Goal: Task Accomplishment & Management: Manage account settings

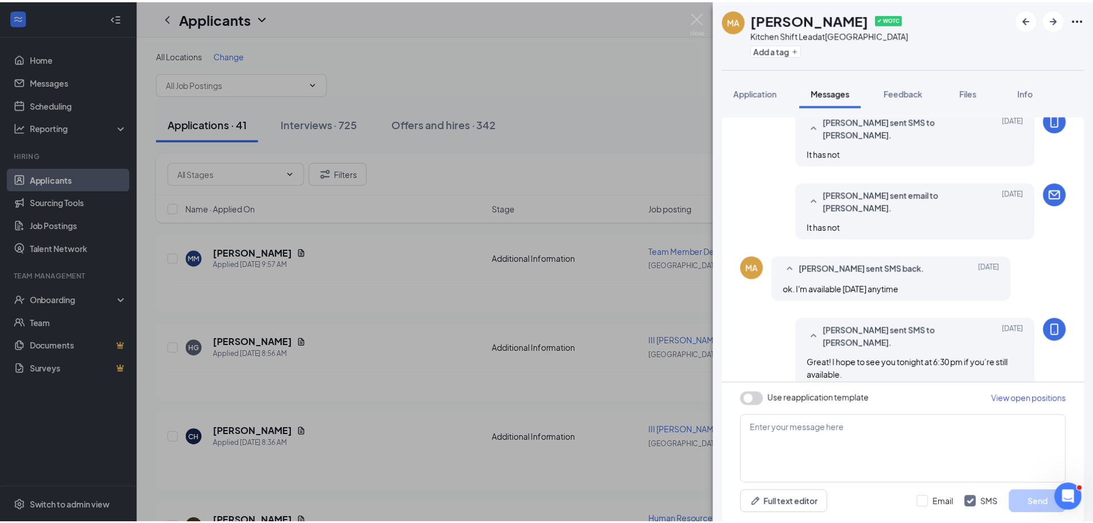
scroll to position [185, 0]
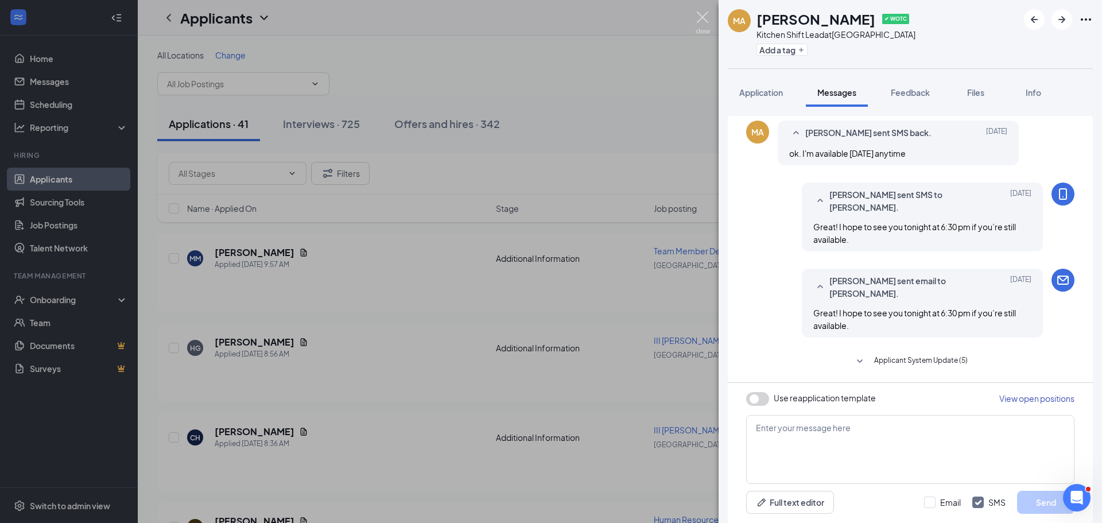
click at [702, 18] on img at bounding box center [702, 22] width 14 height 22
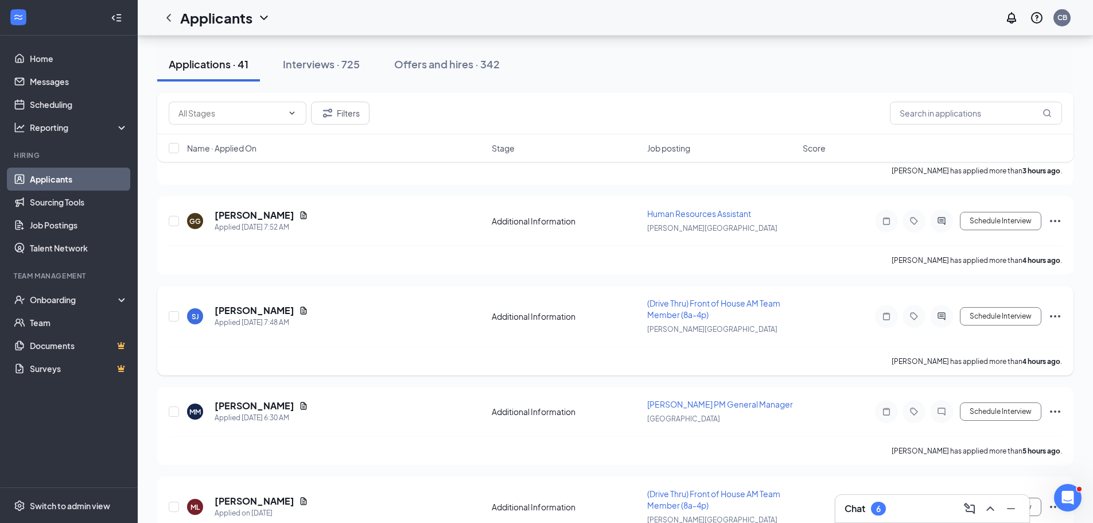
scroll to position [459, 0]
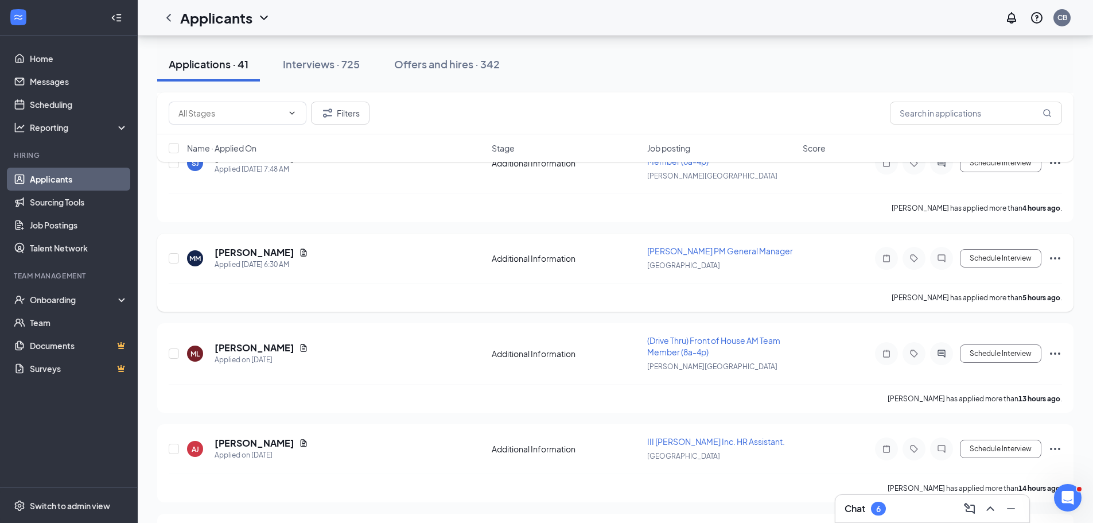
click at [697, 255] on span "[PERSON_NAME] PM General Manager" at bounding box center [720, 251] width 146 height 10
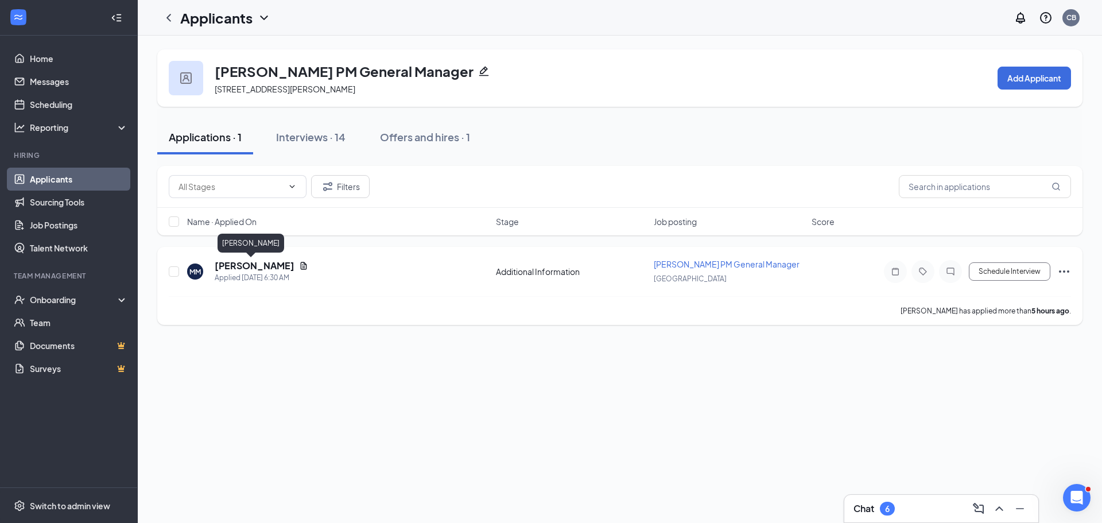
click at [252, 265] on h5 "[PERSON_NAME]" at bounding box center [255, 265] width 80 height 13
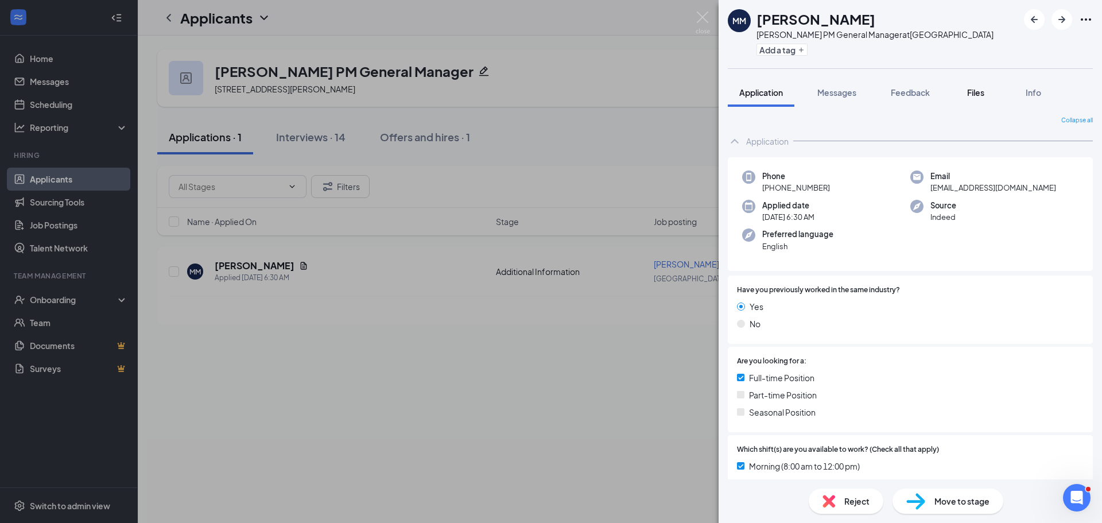
click at [967, 91] on div "Files" at bounding box center [975, 92] width 23 height 11
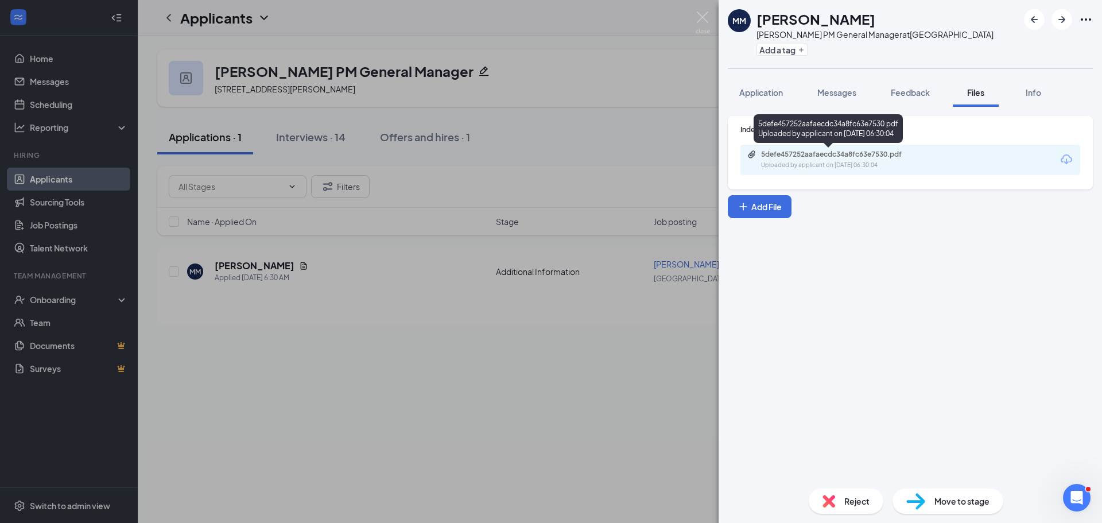
click at [913, 168] on div "Uploaded by applicant on [DATE] 06:30:04" at bounding box center [847, 165] width 172 height 9
click at [943, 493] on div "Move to stage" at bounding box center [947, 500] width 111 height 25
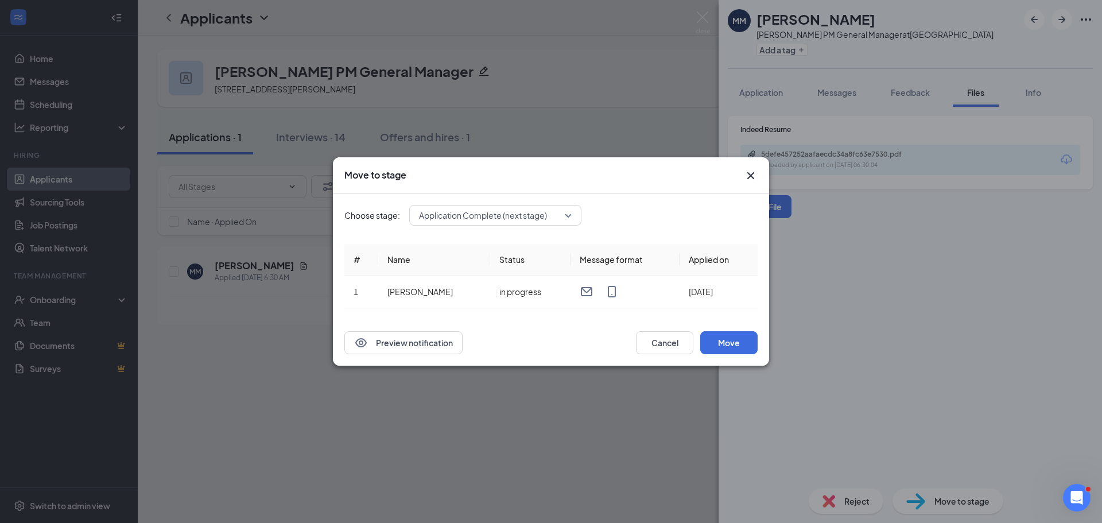
click at [574, 215] on div "Application Complete (next stage)" at bounding box center [495, 215] width 172 height 21
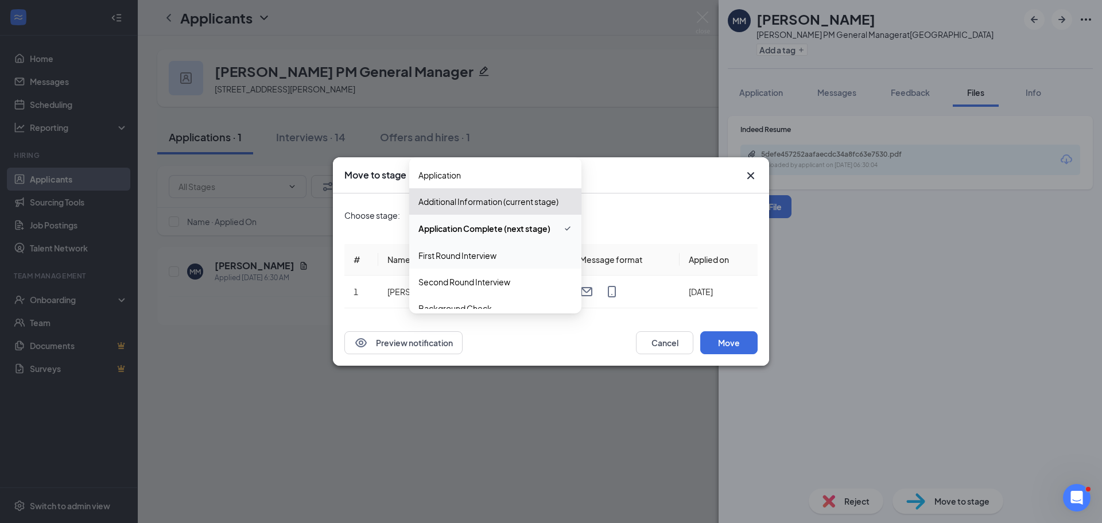
click at [517, 251] on span "First Round Interview" at bounding box center [495, 255] width 154 height 13
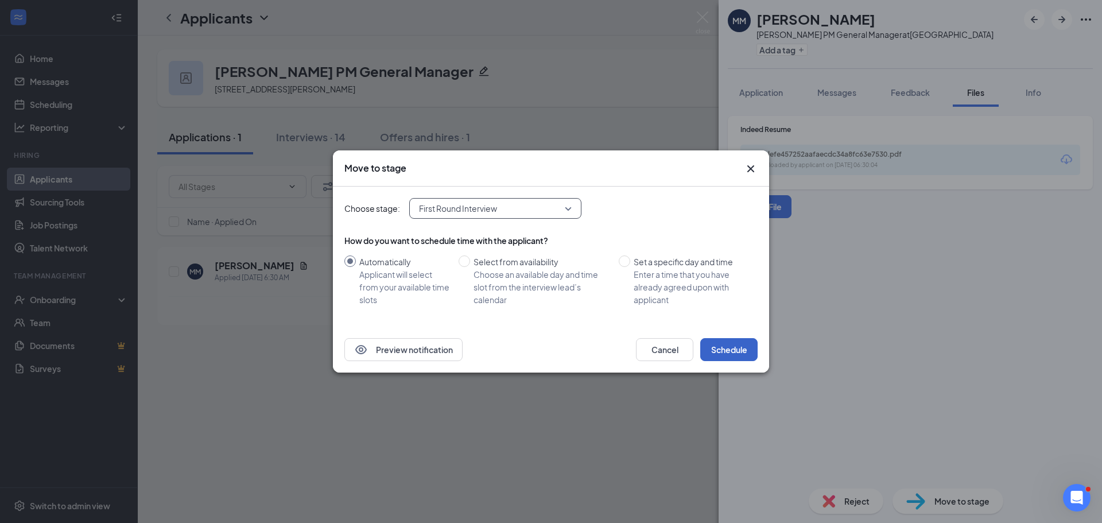
click at [725, 353] on button "Schedule" at bounding box center [728, 349] width 57 height 23
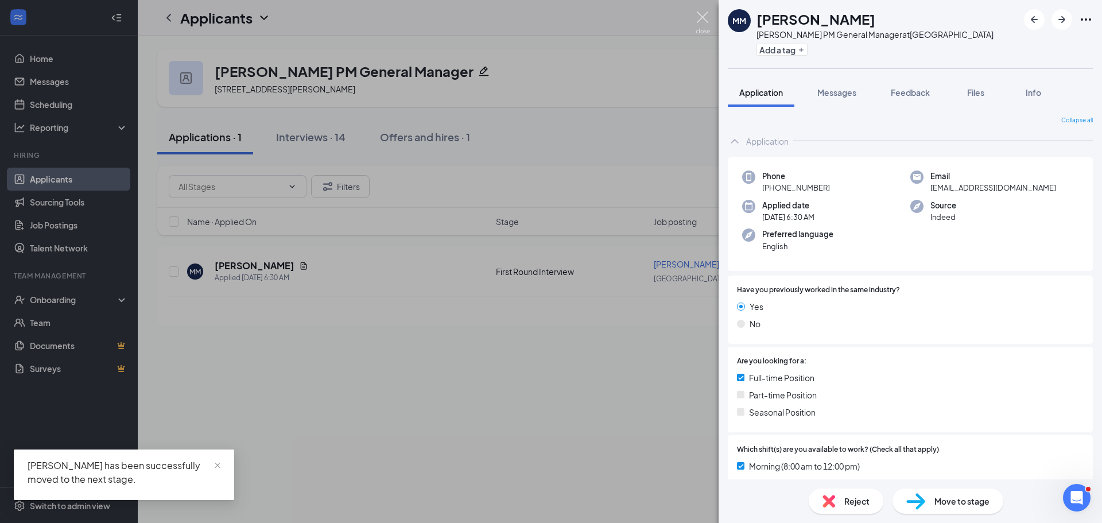
click at [699, 21] on img at bounding box center [702, 22] width 14 height 22
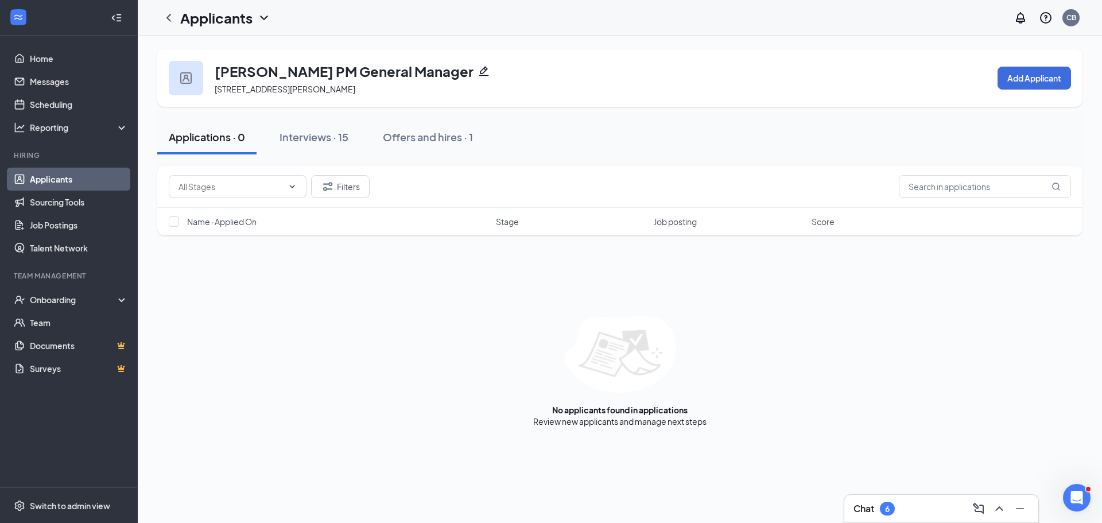
click at [227, 21] on h1 "Applicants" at bounding box center [216, 18] width 72 height 20
click at [238, 49] on link "Applicants" at bounding box center [249, 49] width 124 height 11
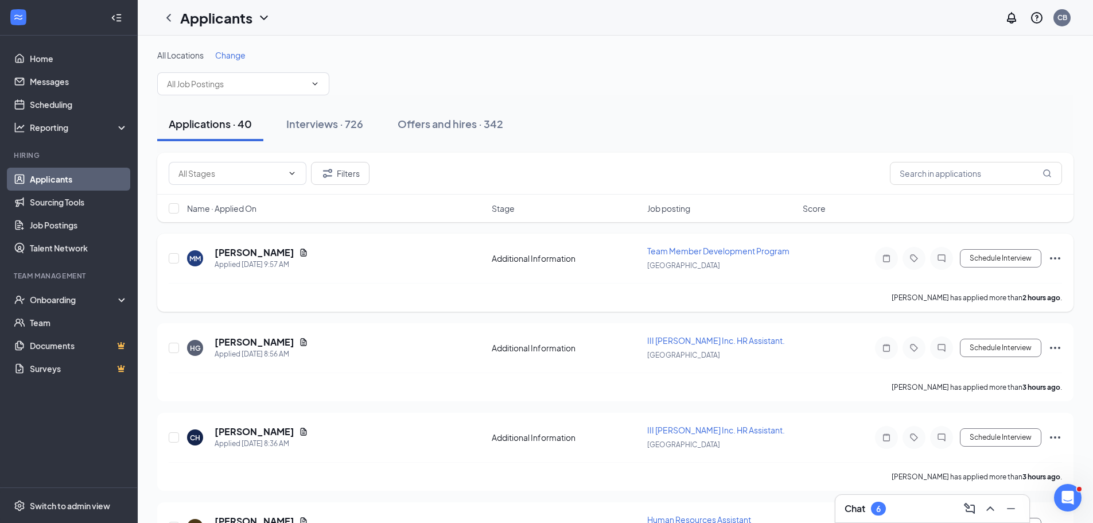
scroll to position [306, 0]
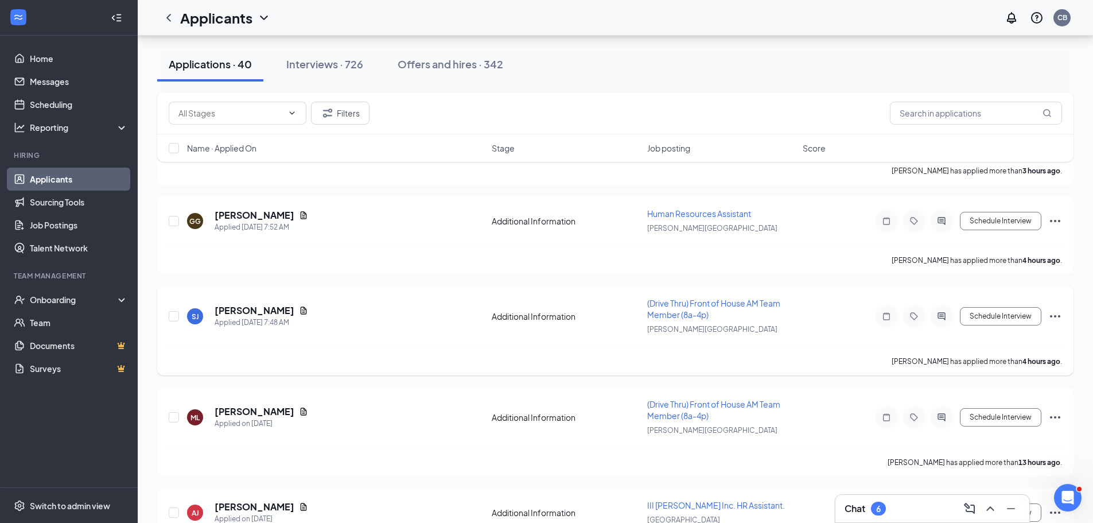
click at [668, 302] on span "(Drive Thru) Front of House AM Team Member (8a-4p)" at bounding box center [713, 309] width 133 height 22
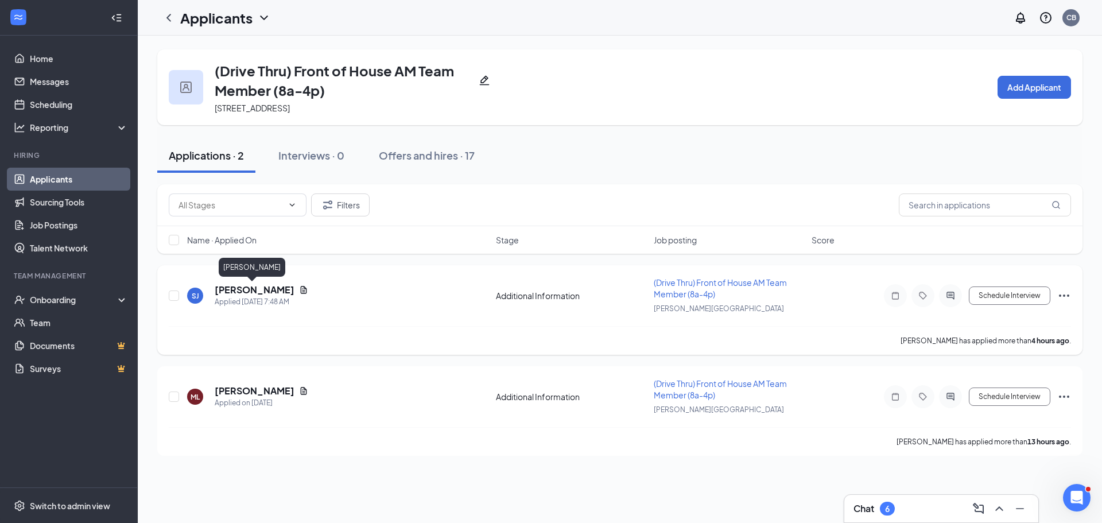
click at [249, 284] on h5 "[PERSON_NAME]" at bounding box center [255, 289] width 80 height 13
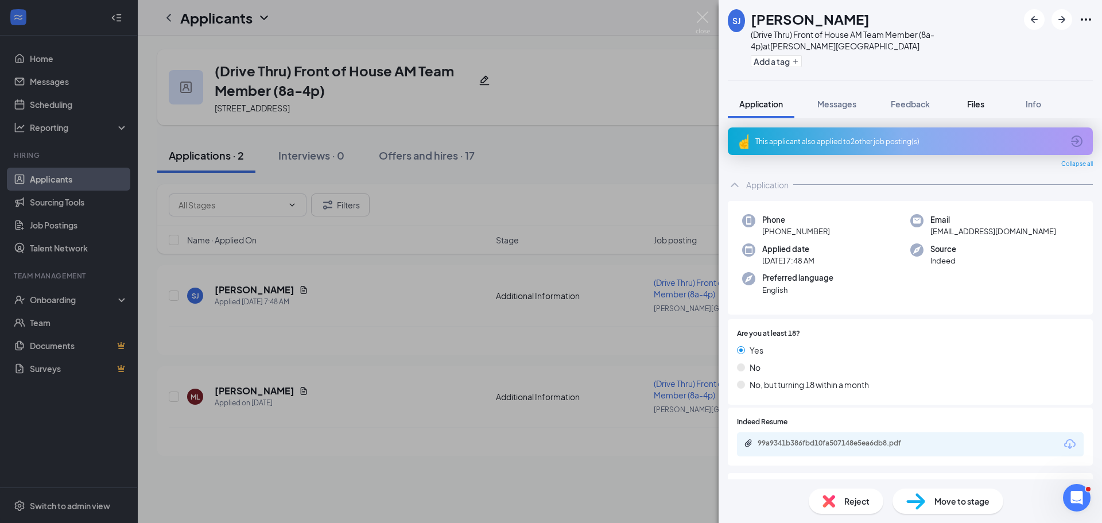
click at [979, 103] on span "Files" at bounding box center [975, 104] width 17 height 10
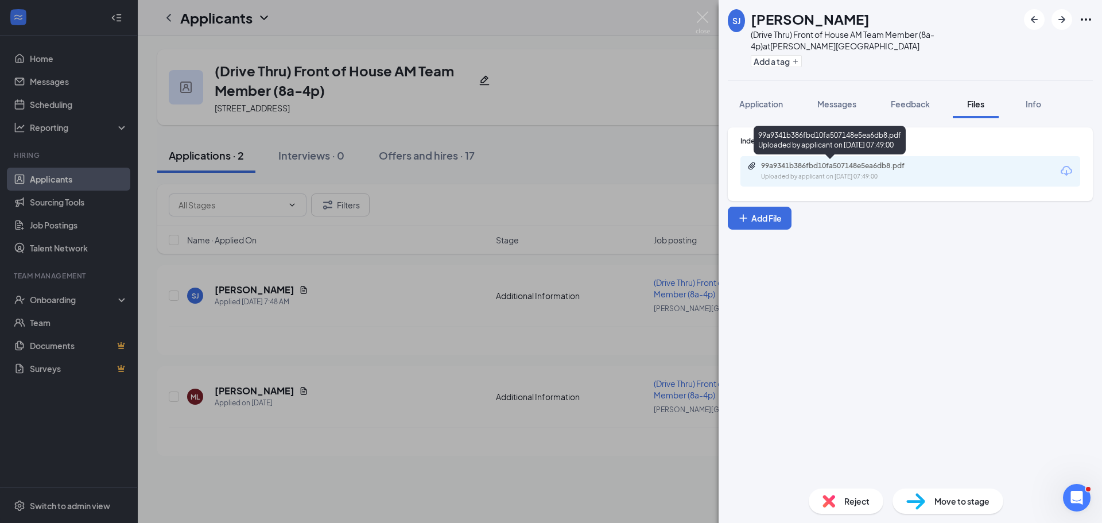
click at [901, 178] on div "Uploaded by applicant on [DATE] 07:49:00" at bounding box center [847, 176] width 172 height 9
click at [827, 504] on img at bounding box center [828, 501] width 13 height 13
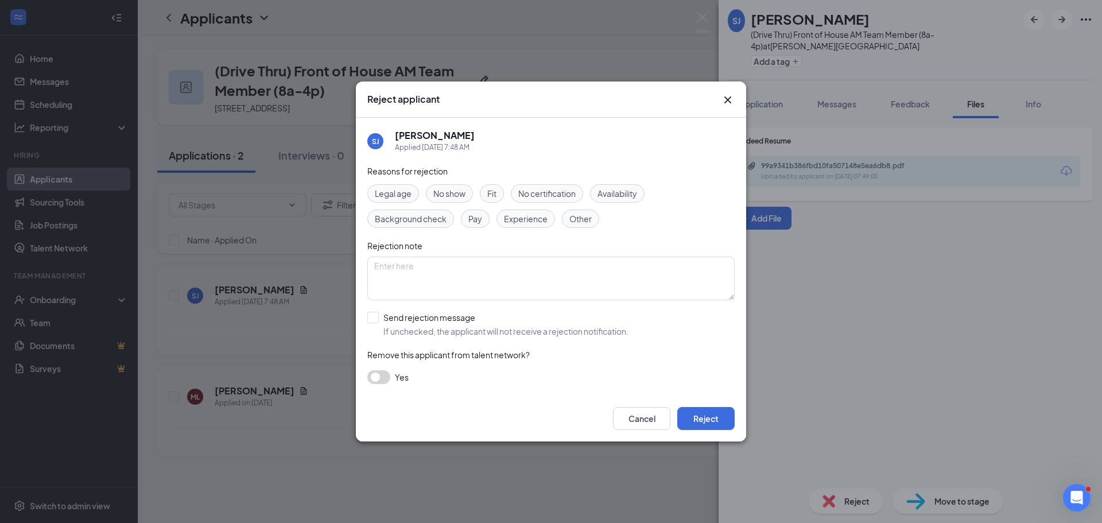
click at [533, 222] on span "Experience" at bounding box center [526, 218] width 44 height 13
click at [378, 316] on input "Send rejection message If unchecked, the applicant will not receive a rejection…" at bounding box center [497, 324] width 261 height 25
checkbox input "true"
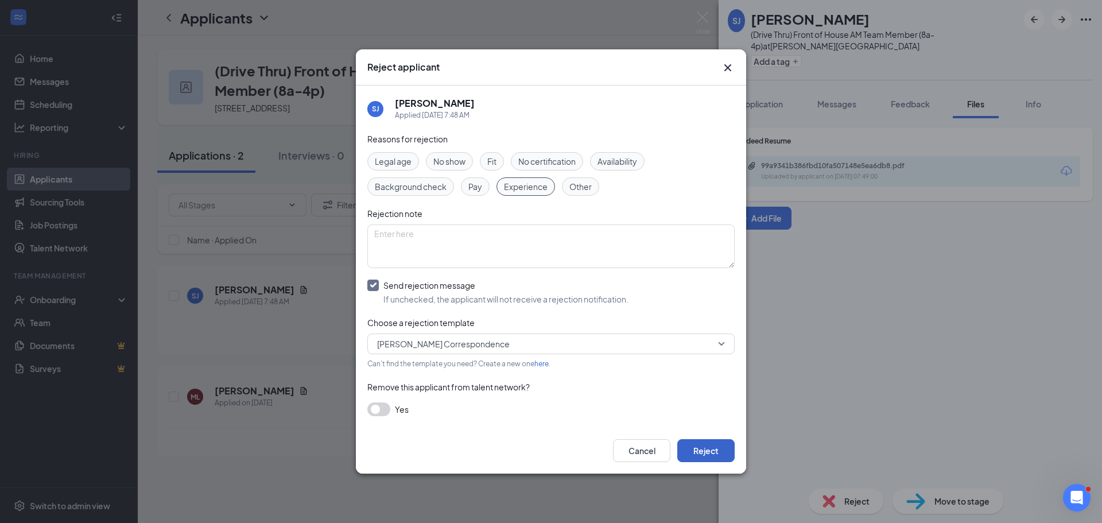
click at [716, 456] on button "Reject" at bounding box center [705, 450] width 57 height 23
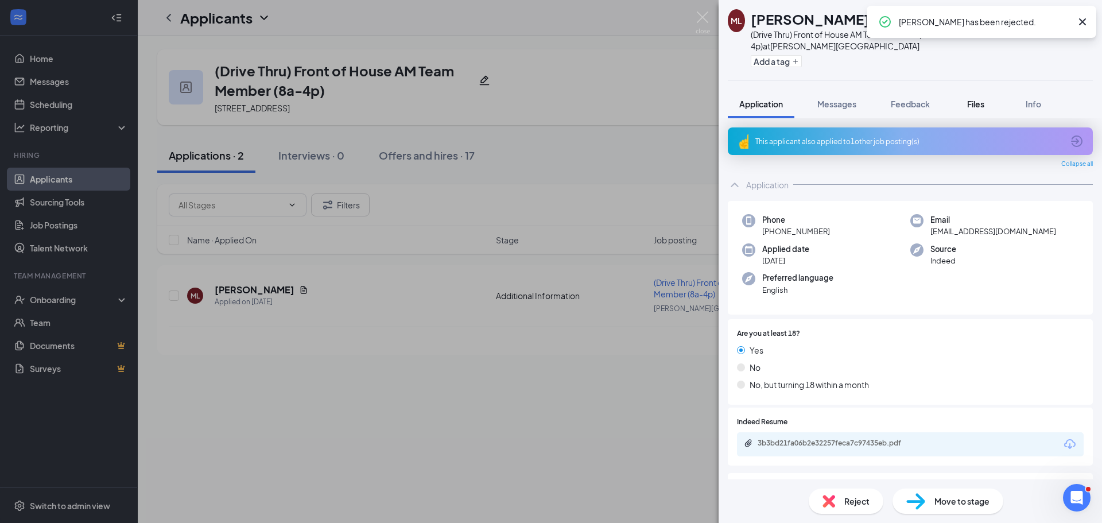
click at [970, 108] on span "Files" at bounding box center [975, 104] width 17 height 10
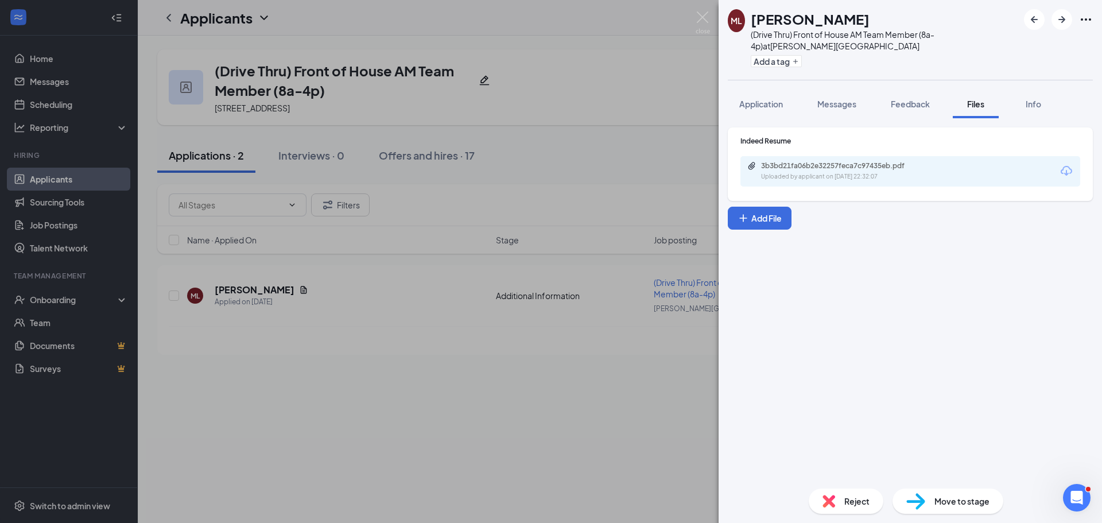
click at [865, 184] on div "3b3bd21fa06b2e32257feca7c97435eb.pdf Uploaded by applicant on [DATE] 22:32:07" at bounding box center [910, 171] width 340 height 30
click at [853, 174] on div "Uploaded by applicant on [DATE] 22:32:07" at bounding box center [847, 176] width 172 height 9
click at [973, 503] on span "Move to stage" at bounding box center [961, 501] width 55 height 13
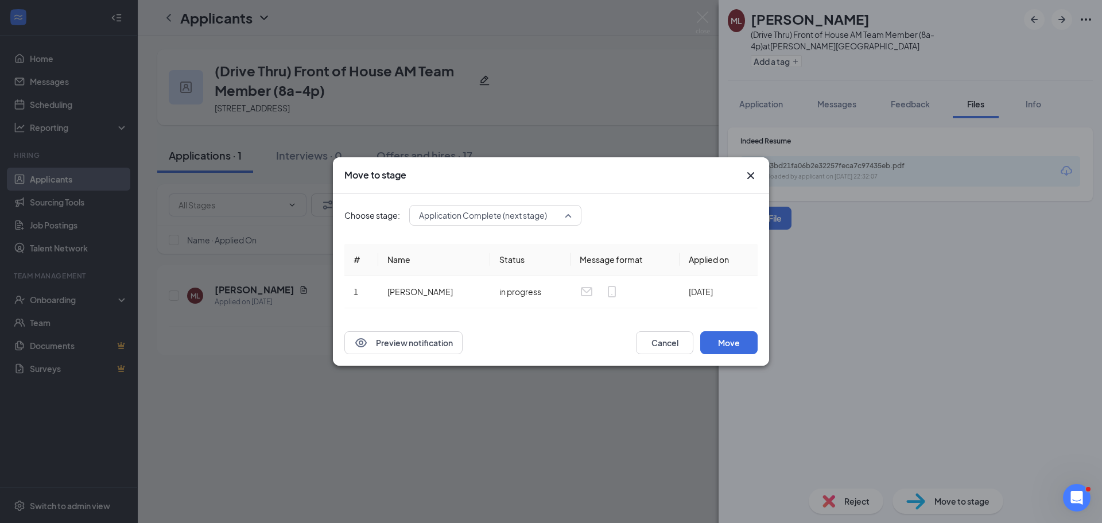
click at [563, 213] on div "Application Complete (next stage) 3537401 3998481 3537402 Application Additiona…" at bounding box center [495, 215] width 172 height 21
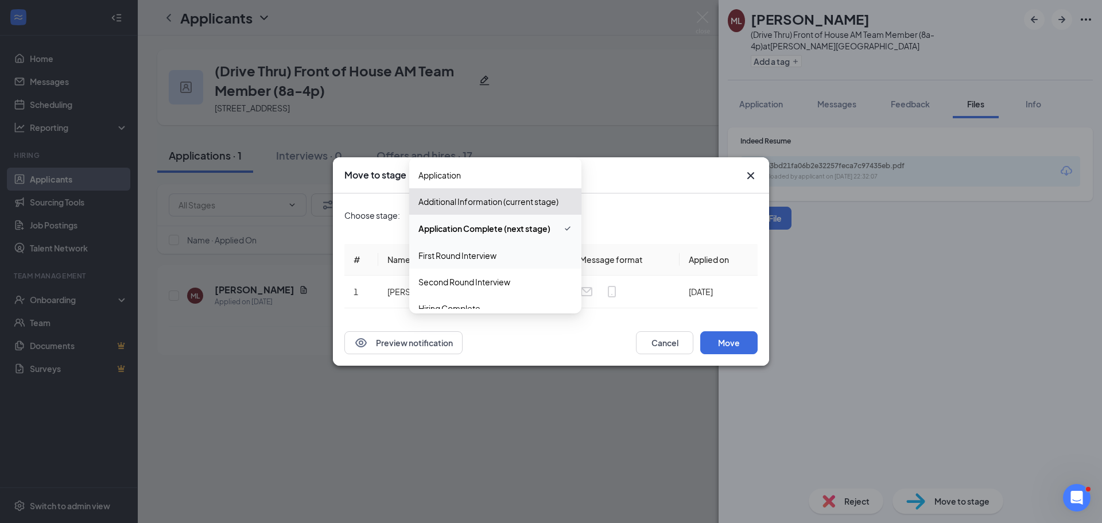
click at [518, 260] on span "First Round Interview" at bounding box center [495, 255] width 154 height 13
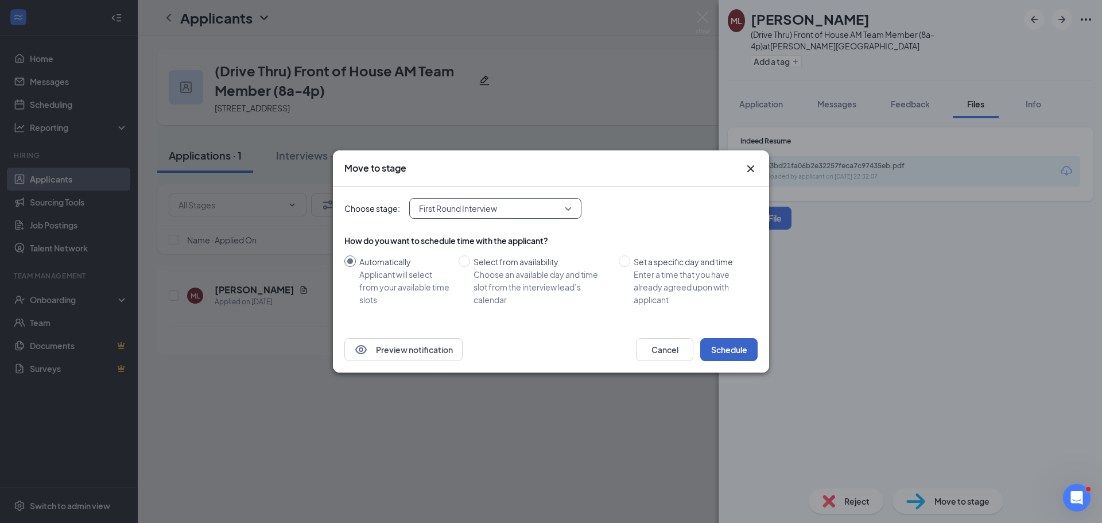
click at [736, 359] on button "Schedule" at bounding box center [728, 349] width 57 height 23
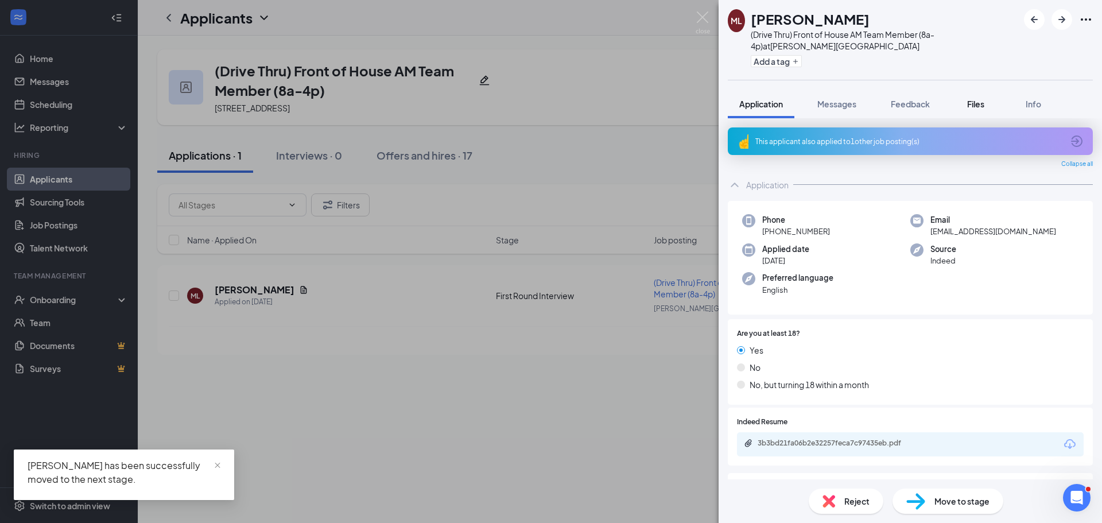
click at [973, 105] on span "Files" at bounding box center [975, 104] width 17 height 10
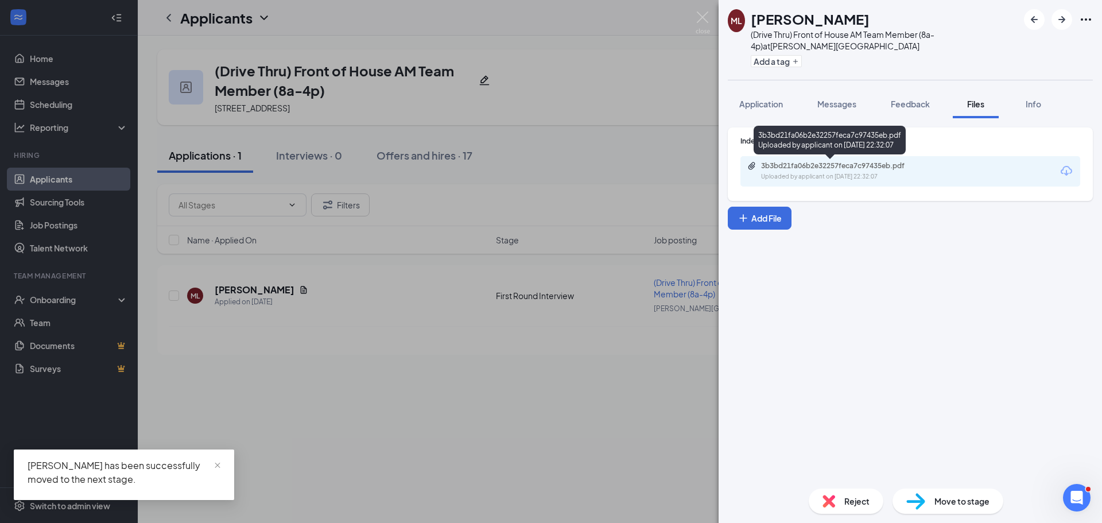
click at [887, 176] on div "Uploaded by applicant on [DATE] 22:32:07" at bounding box center [847, 176] width 172 height 9
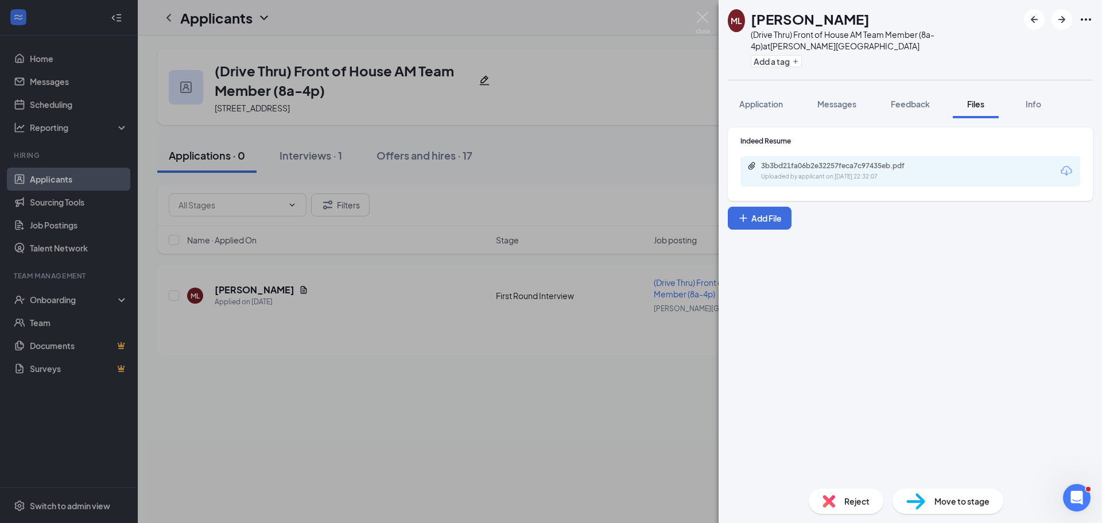
click at [965, 510] on div "Move to stage" at bounding box center [947, 500] width 111 height 25
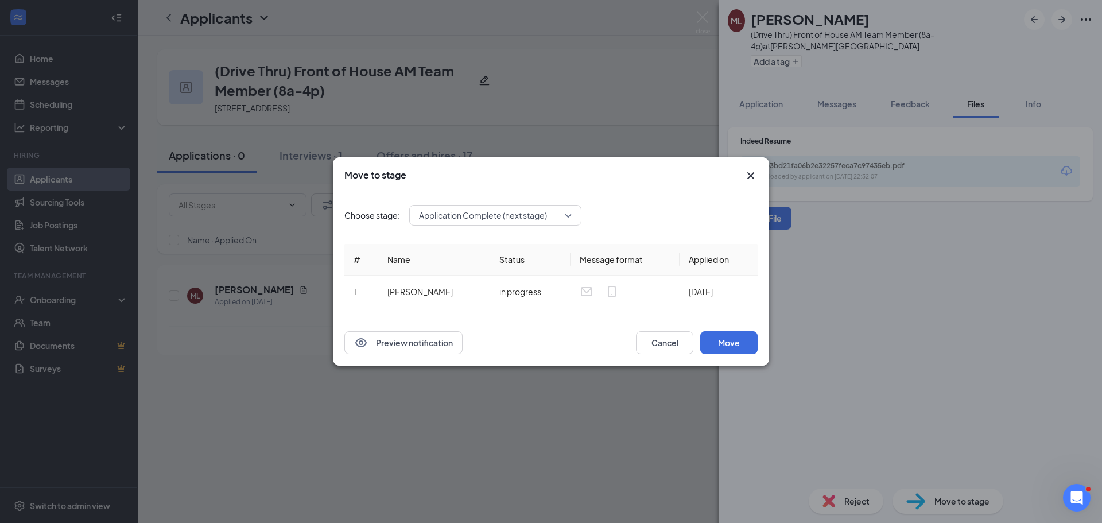
click at [572, 217] on div "Application Complete (next stage)" at bounding box center [495, 215] width 172 height 21
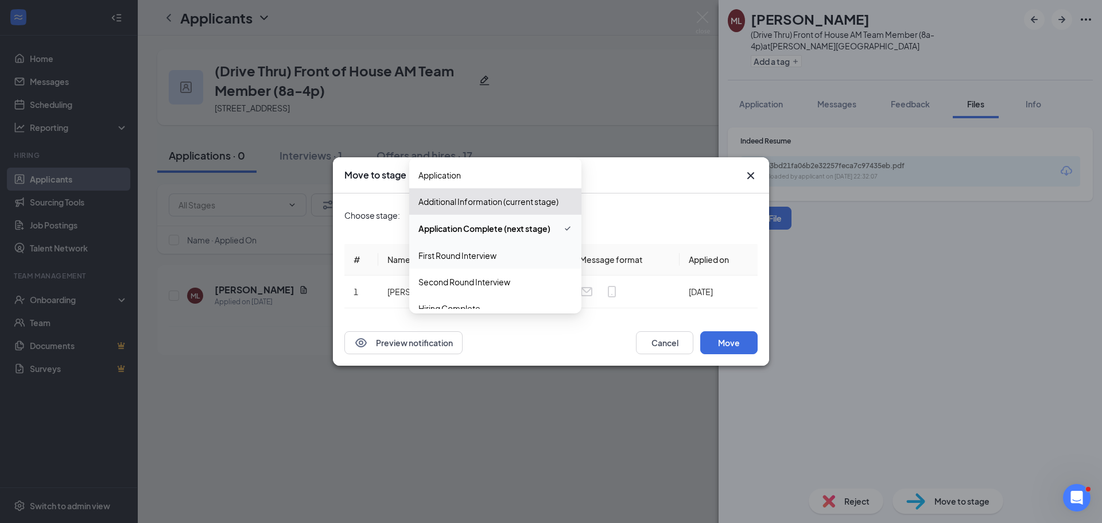
click at [528, 251] on span "First Round Interview" at bounding box center [495, 255] width 154 height 13
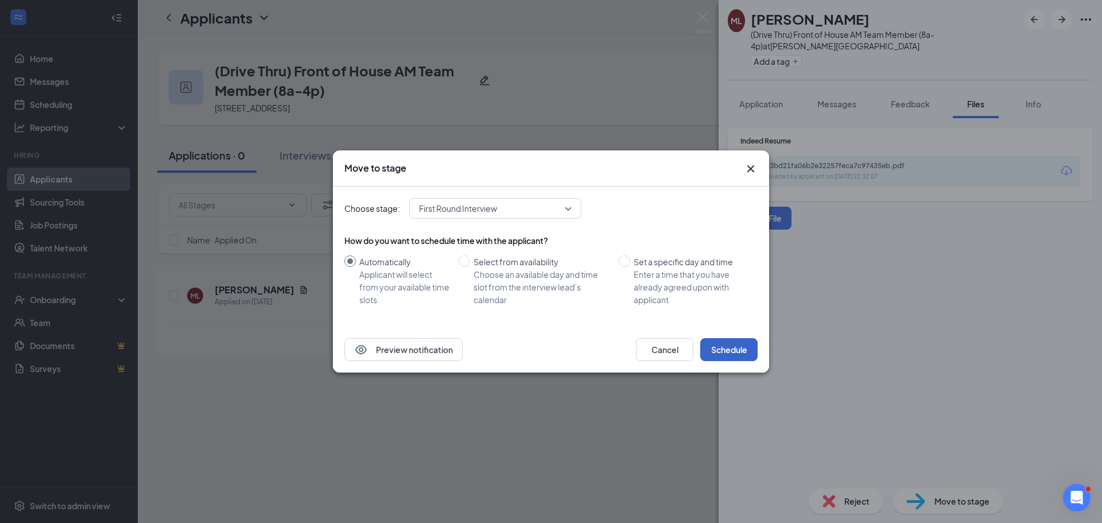
click at [738, 352] on button "Schedule" at bounding box center [728, 349] width 57 height 23
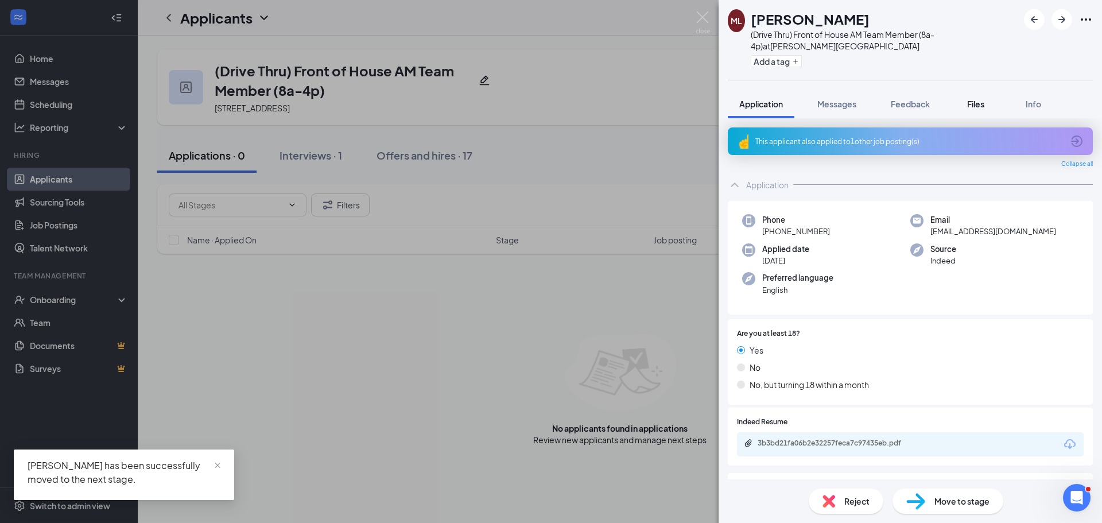
click at [977, 111] on button "Files" at bounding box center [975, 104] width 46 height 29
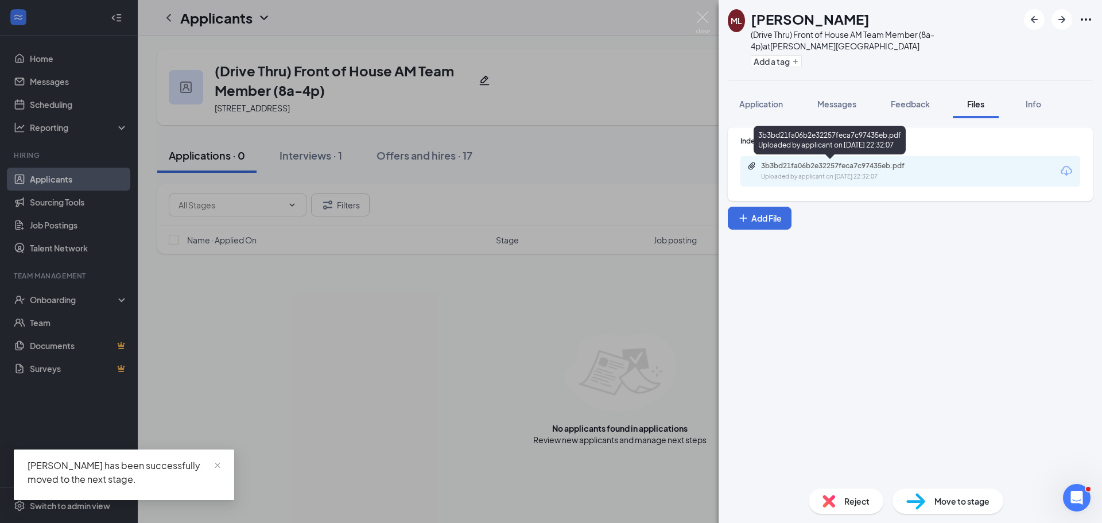
click at [907, 168] on div "3b3bd21fa06b2e32257feca7c97435eb.pdf" at bounding box center [841, 165] width 161 height 9
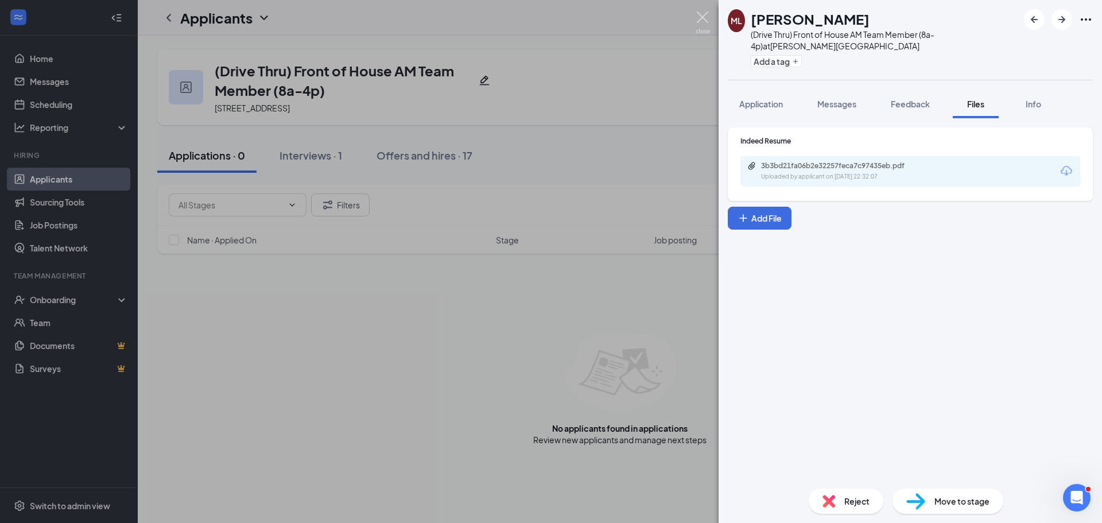
click at [697, 25] on img at bounding box center [702, 22] width 14 height 22
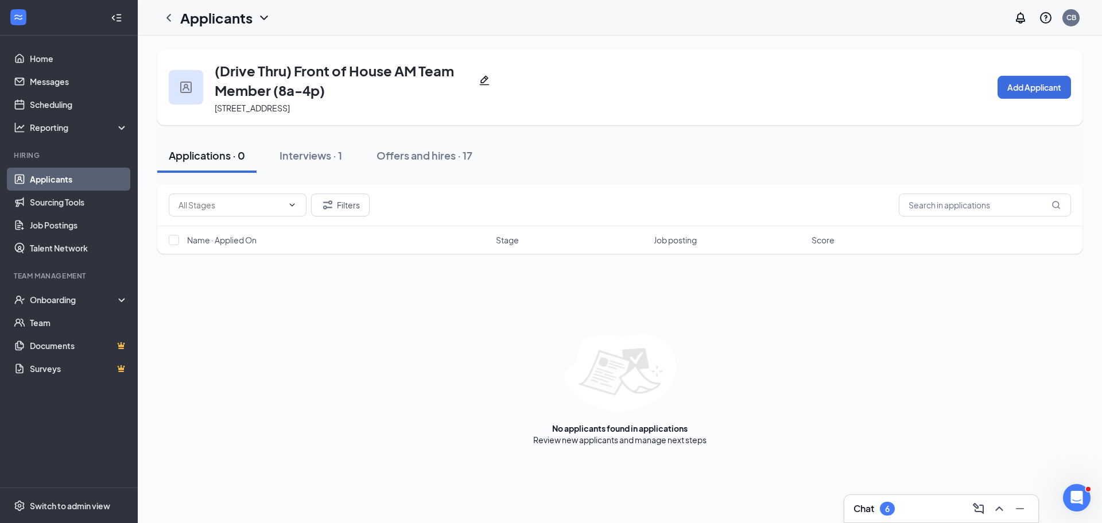
click at [100, 182] on link "Applicants" at bounding box center [79, 179] width 98 height 23
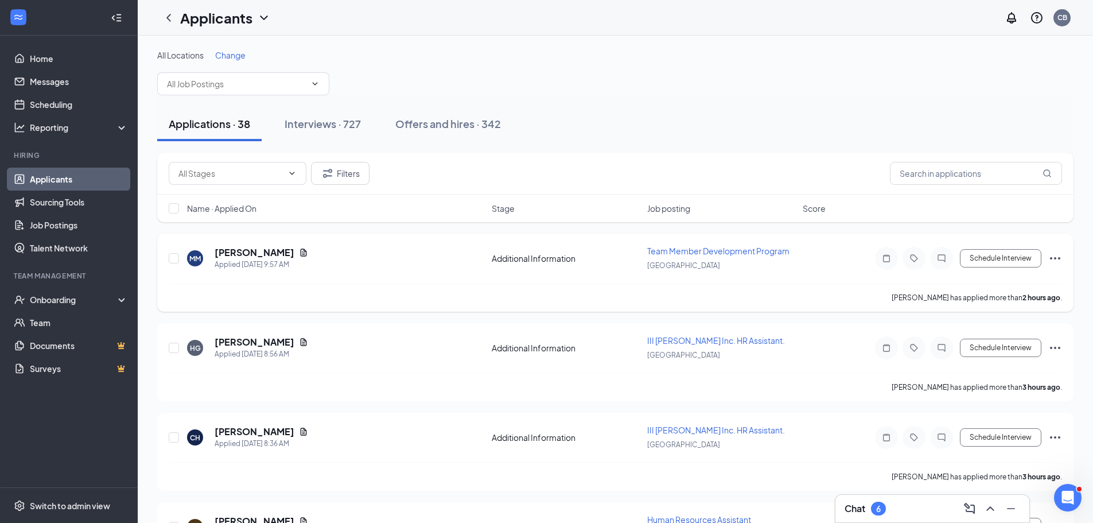
click at [705, 250] on span "Team Member Development Program" at bounding box center [718, 251] width 142 height 10
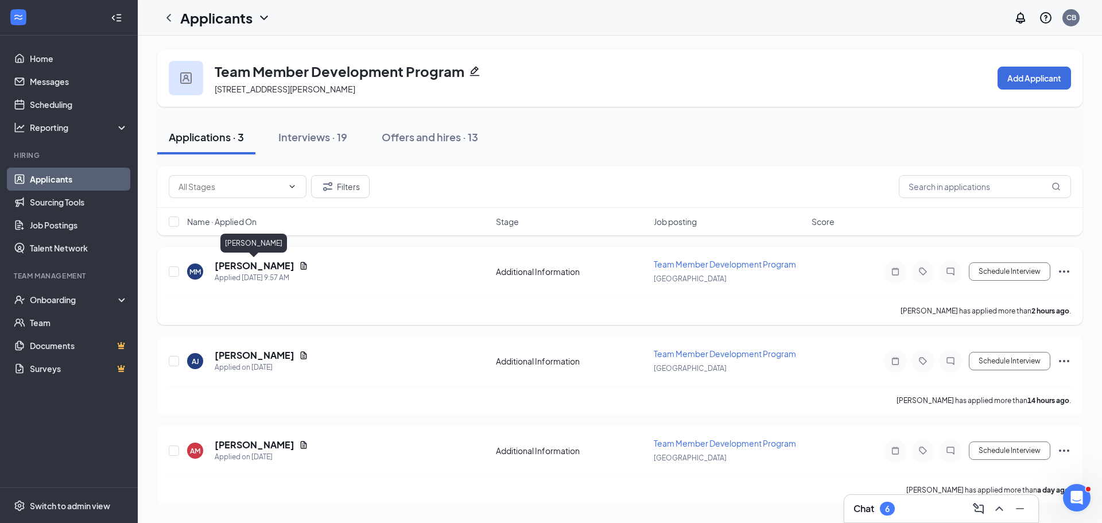
click at [255, 265] on h5 "[PERSON_NAME]" at bounding box center [255, 265] width 80 height 13
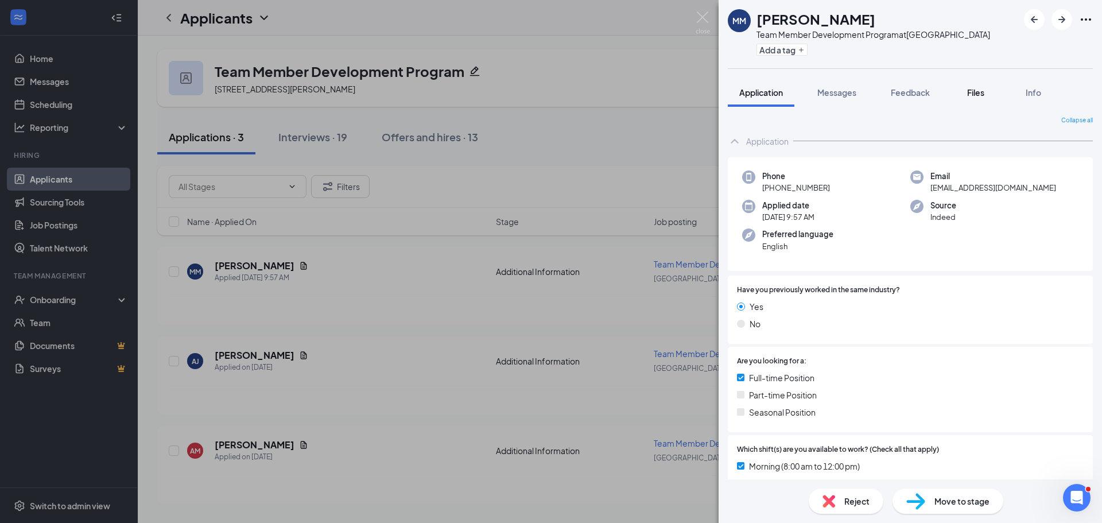
click at [982, 93] on span "Files" at bounding box center [975, 92] width 17 height 10
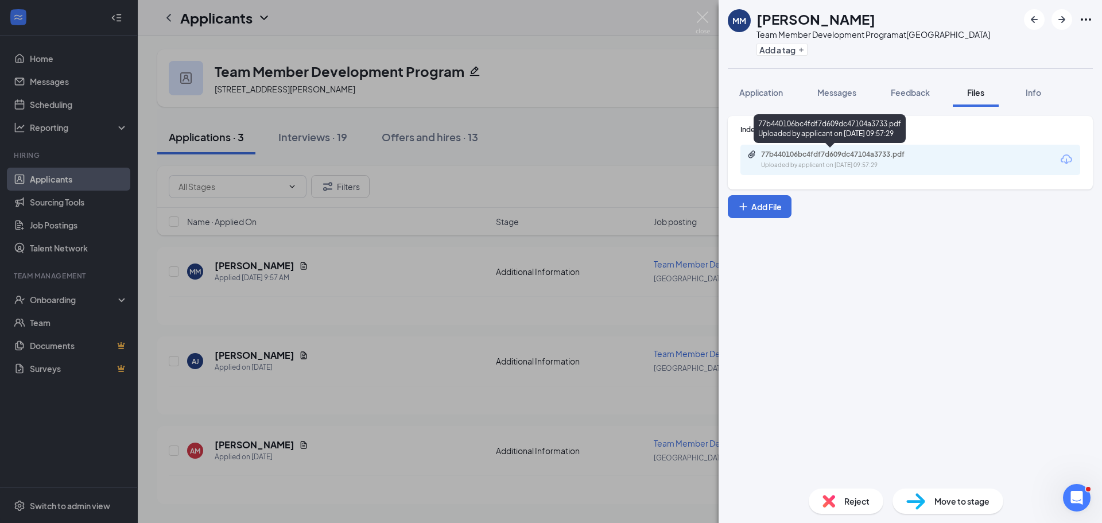
click at [872, 166] on div "Uploaded by applicant on [DATE] 09:57:29" at bounding box center [847, 165] width 172 height 9
click at [933, 501] on div "Move to stage" at bounding box center [947, 500] width 111 height 25
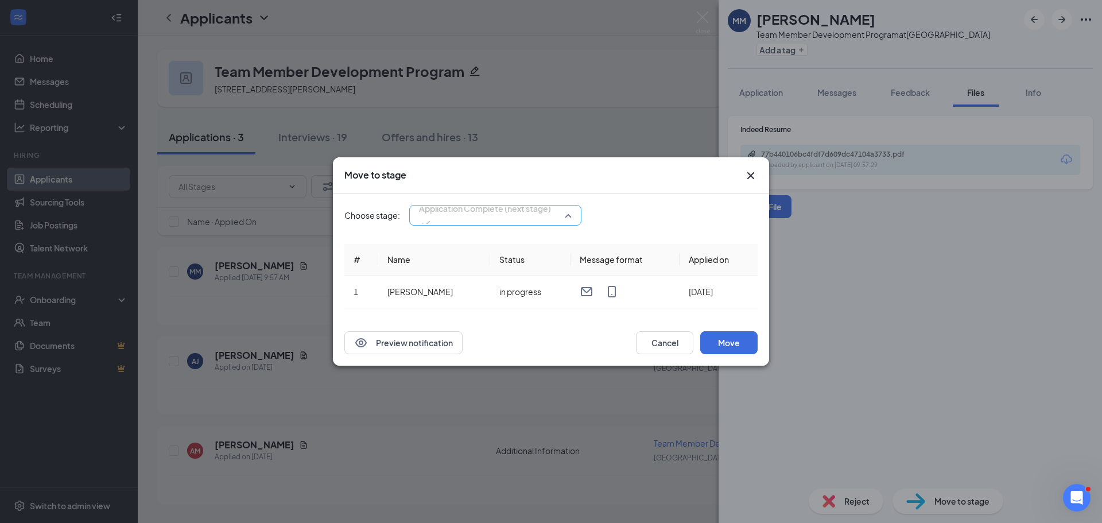
click at [567, 218] on span "Application Complete (next stage)" at bounding box center [495, 215] width 153 height 17
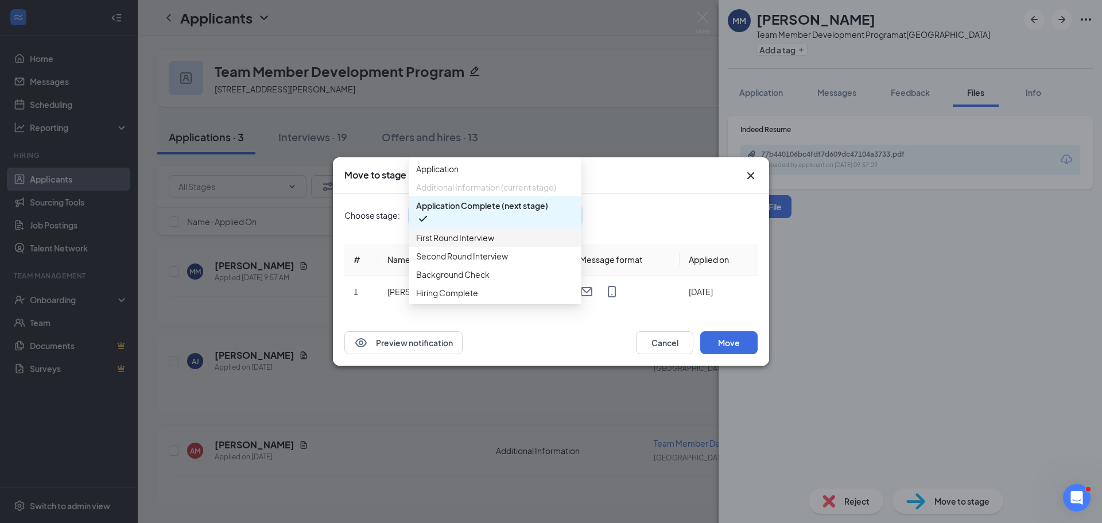
click at [519, 244] on span "First Round Interview" at bounding box center [495, 237] width 158 height 13
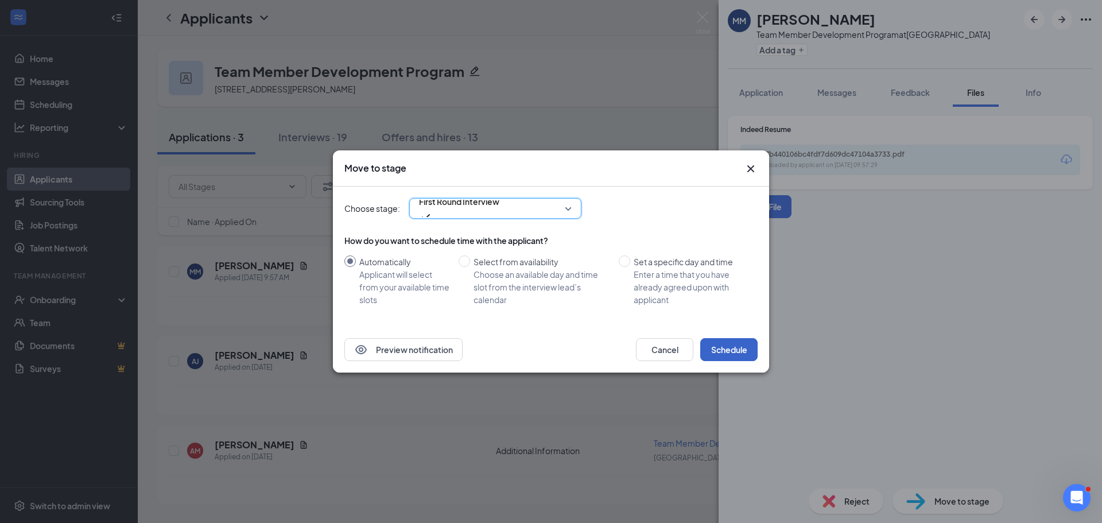
click at [734, 352] on button "Schedule" at bounding box center [728, 349] width 57 height 23
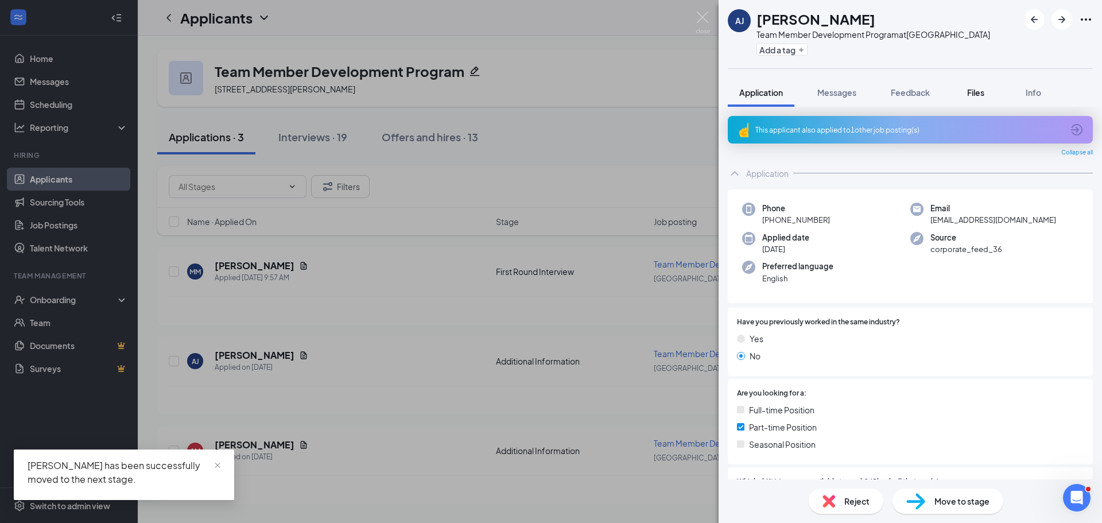
click at [978, 93] on span "Files" at bounding box center [975, 92] width 17 height 10
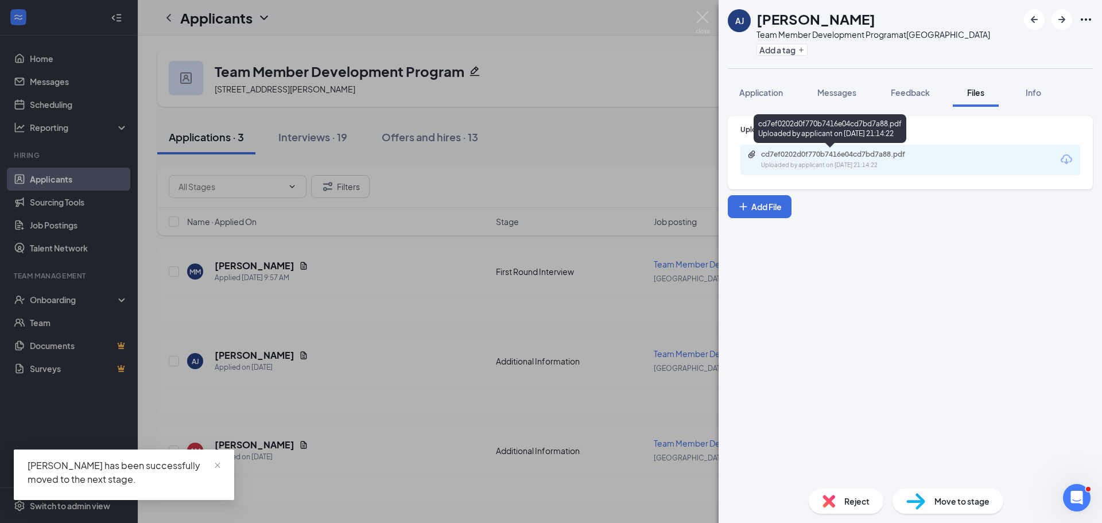
click at [885, 160] on div "cd7ef0202d0f770b7416e04cd7bd7a88.pdf Uploaded by applicant on [DATE] 21:14:22" at bounding box center [840, 160] width 186 height 20
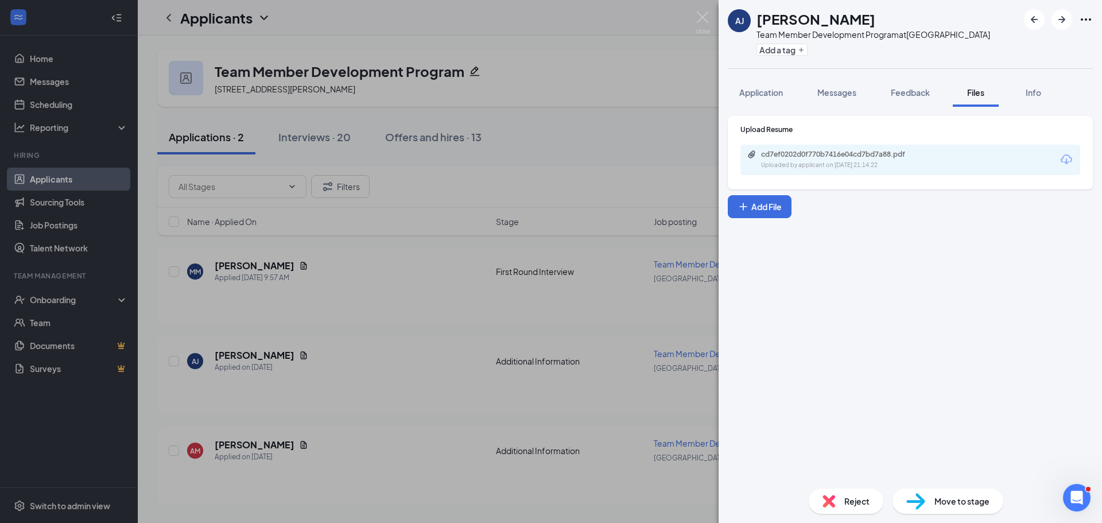
click at [841, 496] on div "Reject" at bounding box center [845, 500] width 75 height 25
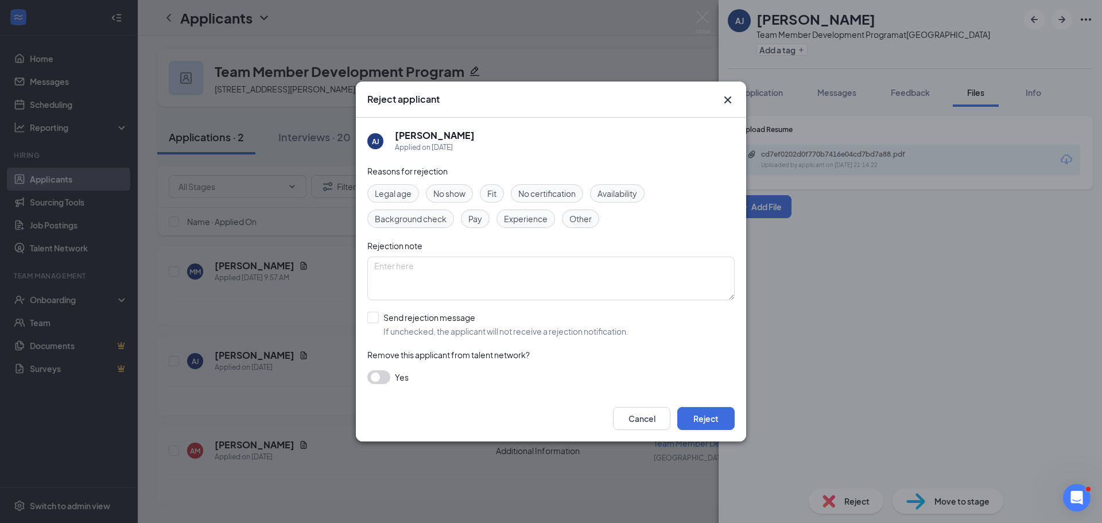
click at [500, 190] on div "Fit" at bounding box center [492, 193] width 24 height 18
click at [372, 313] on input "Send rejection message If unchecked, the applicant will not receive a rejection…" at bounding box center [497, 324] width 261 height 25
checkbox input "true"
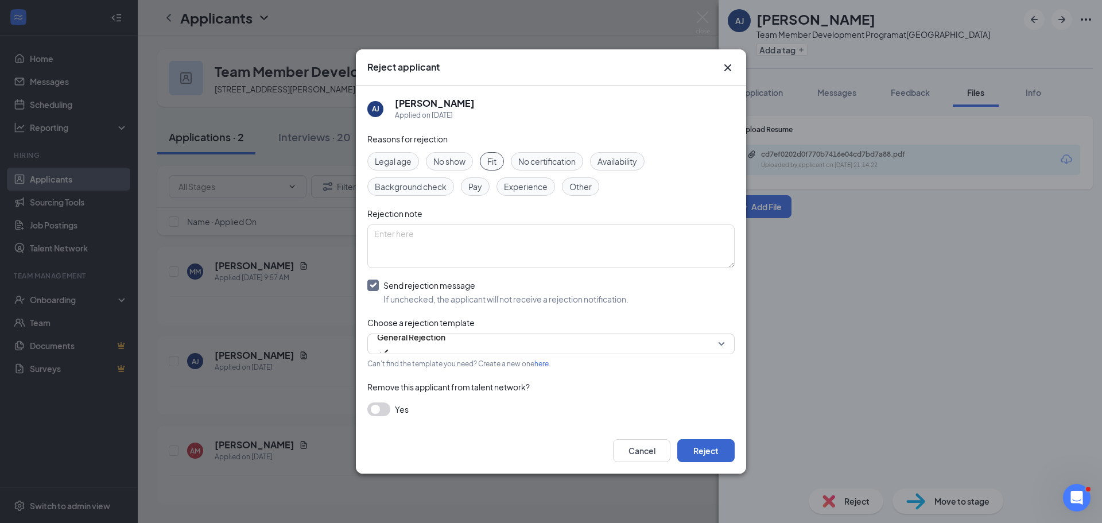
drag, startPoint x: 700, startPoint y: 465, endPoint x: 699, endPoint y: 448, distance: 16.7
click at [698, 461] on div "Cancel Reject" at bounding box center [551, 450] width 390 height 46
click at [701, 447] on button "Reject" at bounding box center [705, 450] width 57 height 23
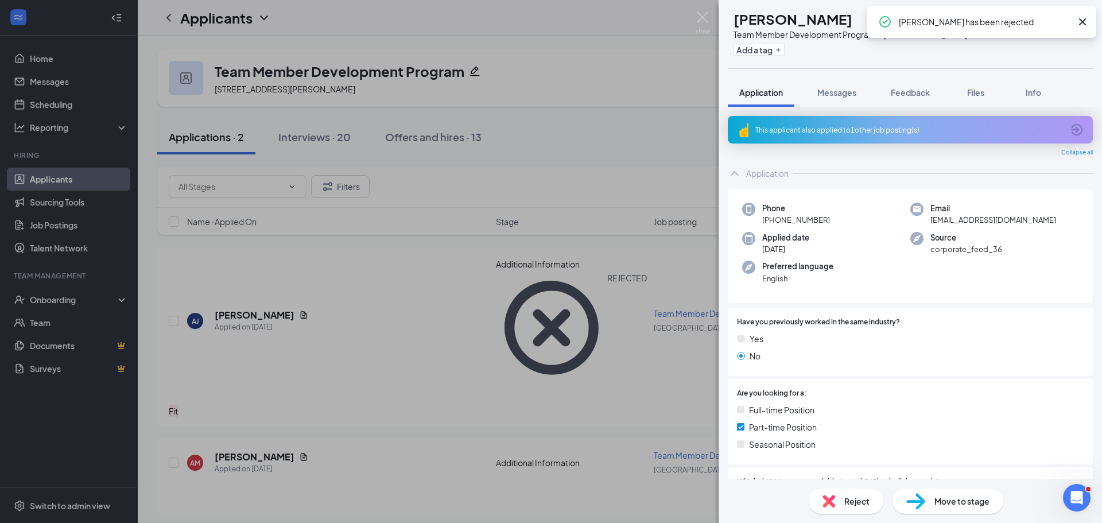
click at [1082, 21] on icon "Cross" at bounding box center [1082, 22] width 14 height 14
click at [974, 91] on span "Files" at bounding box center [975, 92] width 17 height 10
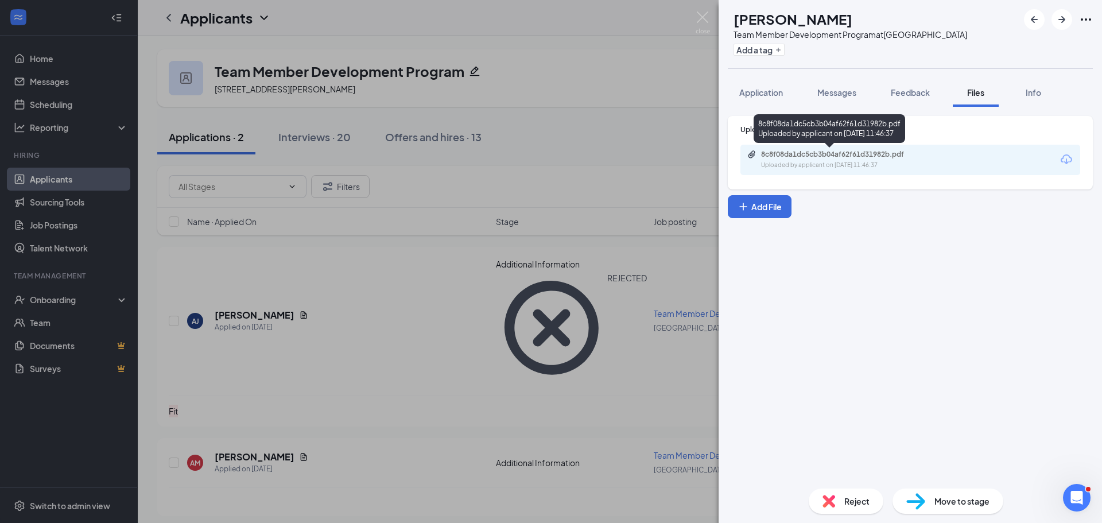
click at [917, 160] on div "8c8f08da1dc5cb3b04af62f61d31982b.pdf Uploaded by applicant on [DATE] 11:46:37" at bounding box center [840, 160] width 186 height 20
click at [927, 500] on div "Move to stage" at bounding box center [947, 500] width 111 height 25
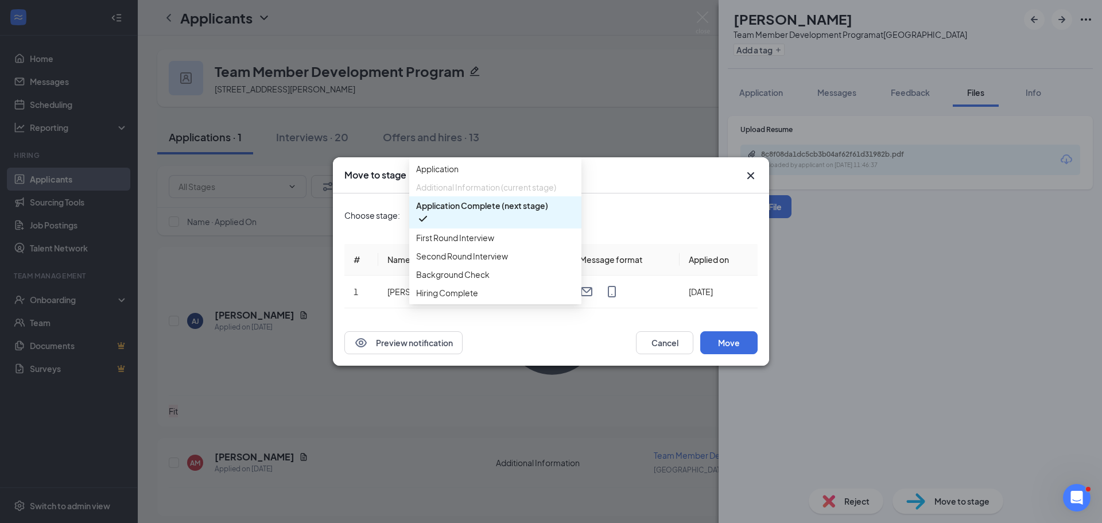
click at [572, 212] on div "Application Complete (next stage) 3984463 3984643 3984465 Application Additiona…" at bounding box center [495, 215] width 172 height 21
click at [523, 244] on span "First Round Interview" at bounding box center [495, 237] width 158 height 13
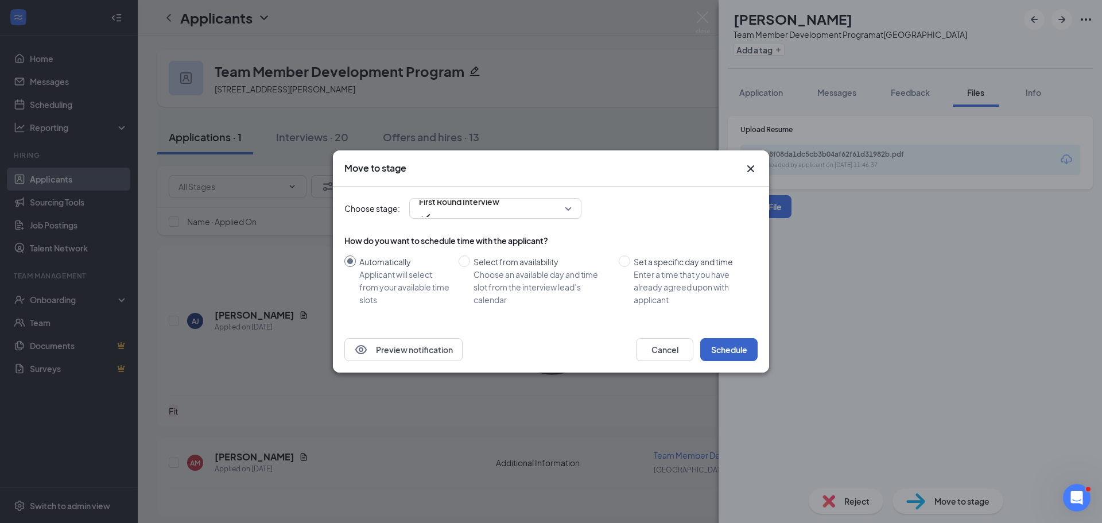
click at [741, 354] on button "Schedule" at bounding box center [728, 349] width 57 height 23
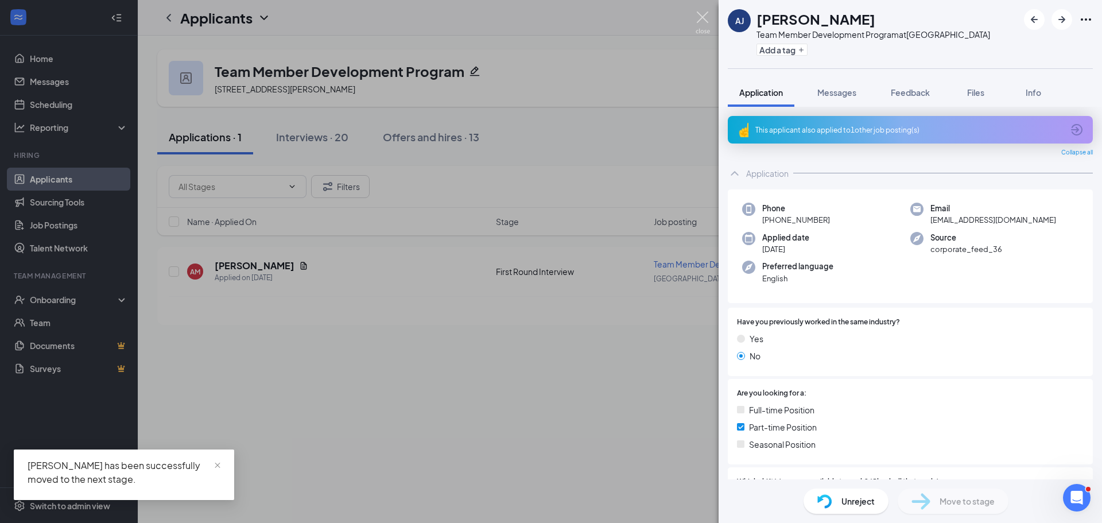
click at [704, 28] on img at bounding box center [702, 22] width 14 height 22
